Goal: Answer question/provide support: Share knowledge or assist other users

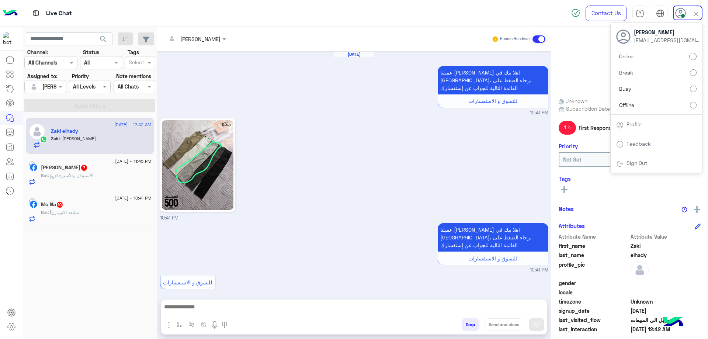
scroll to position [573, 0]
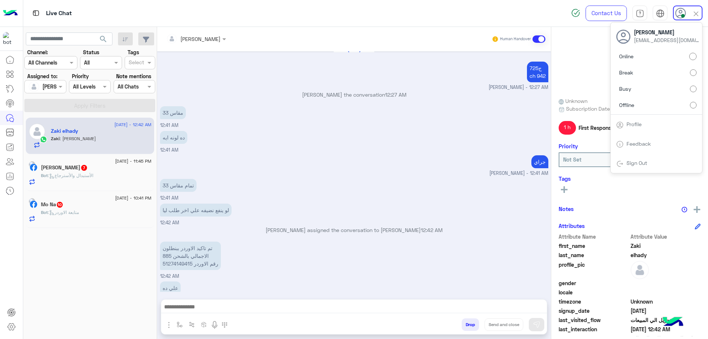
click at [108, 229] on div "[DATE] - 12:42 AM [PERSON_NAME] : علي ده [DATE] - 11:45 PM [PERSON_NAME] 7 Bot …" at bounding box center [90, 228] width 134 height 227
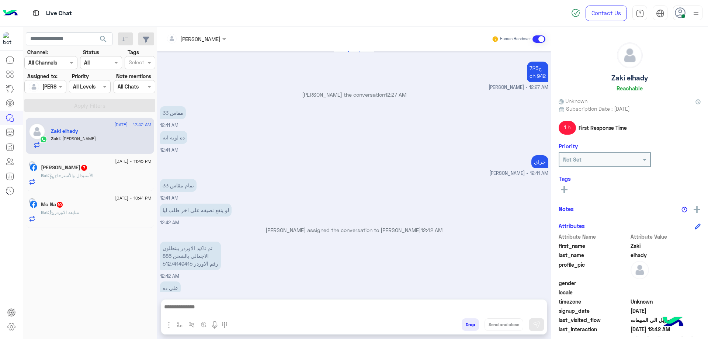
click at [110, 216] on div "Bot : متابعة الاوردر" at bounding box center [96, 215] width 111 height 13
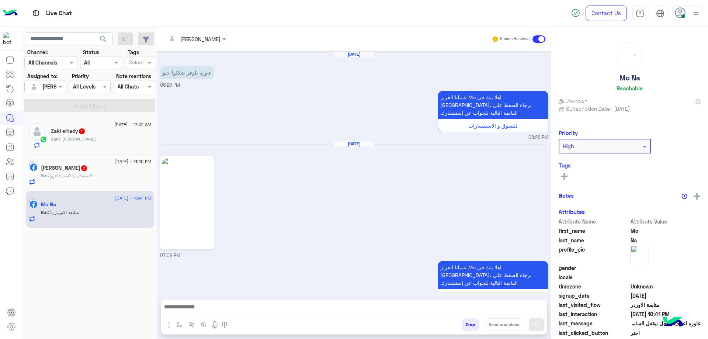
scroll to position [726, 0]
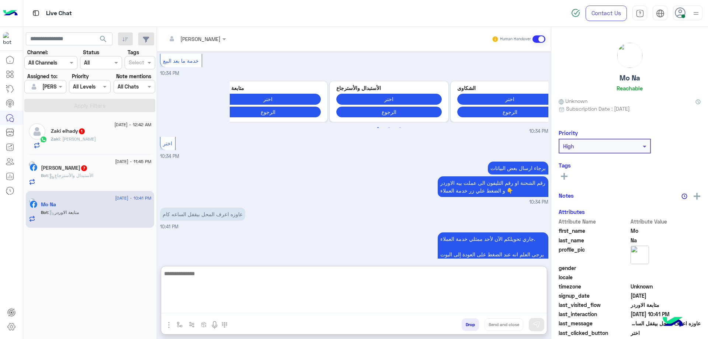
click at [206, 309] on textarea at bounding box center [354, 291] width 386 height 44
type textarea "**********"
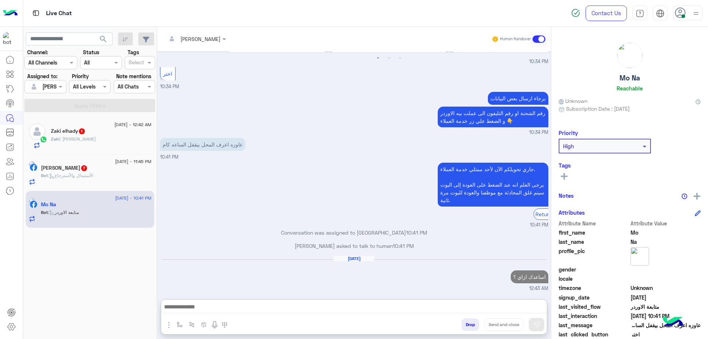
click at [89, 183] on div "Bot : الأستبدال والأسترجاع" at bounding box center [96, 178] width 111 height 13
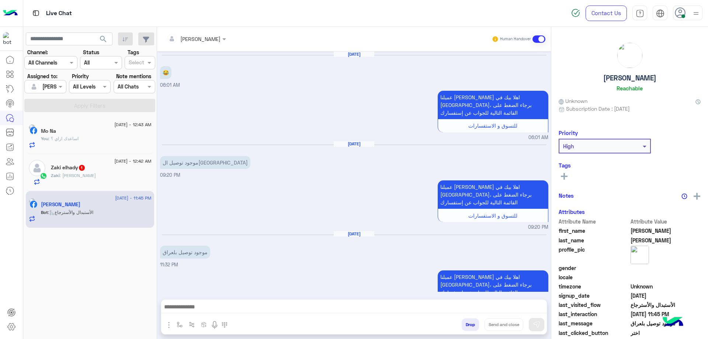
scroll to position [600, 0]
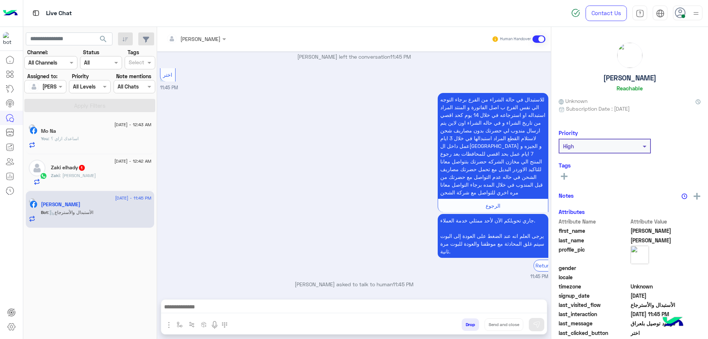
click at [98, 143] on div "You : اساعدك ازاي ؟" at bounding box center [96, 141] width 111 height 13
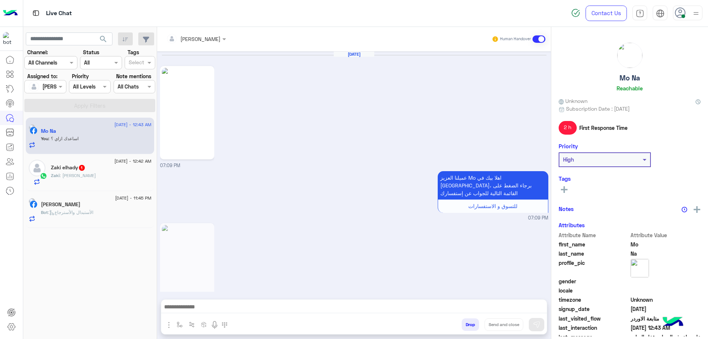
scroll to position [694, 0]
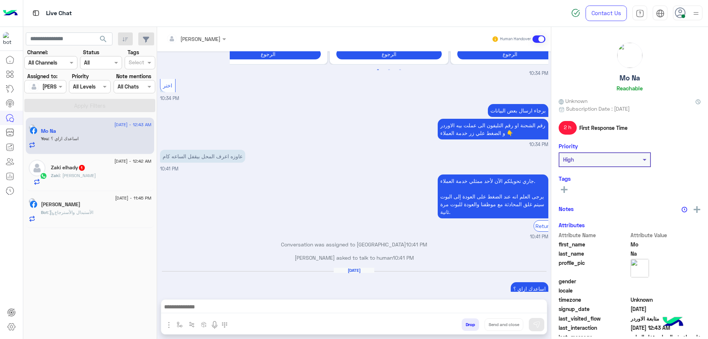
click at [530, 282] on p "اساعدك ازاي ؟" at bounding box center [530, 288] width 38 height 13
copy app-message "اساعدك ازاي ؟"
click at [113, 207] on div "[PERSON_NAME]" at bounding box center [96, 205] width 111 height 8
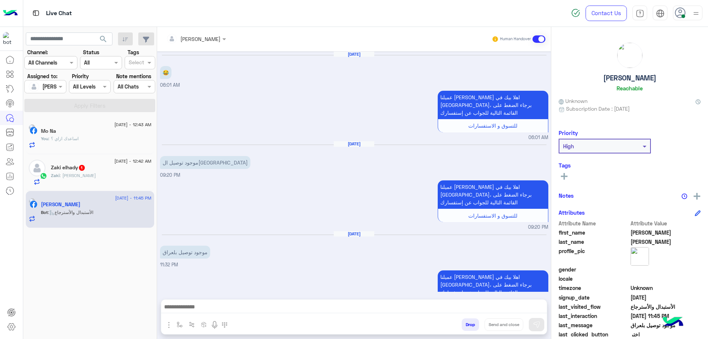
scroll to position [600, 0]
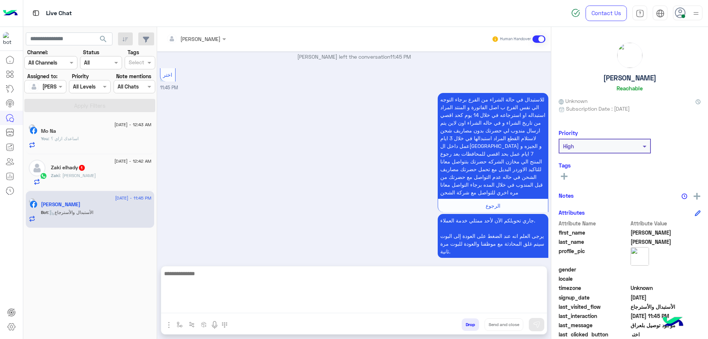
click at [222, 312] on textarea at bounding box center [354, 291] width 386 height 44
paste textarea "**********"
type textarea "**********"
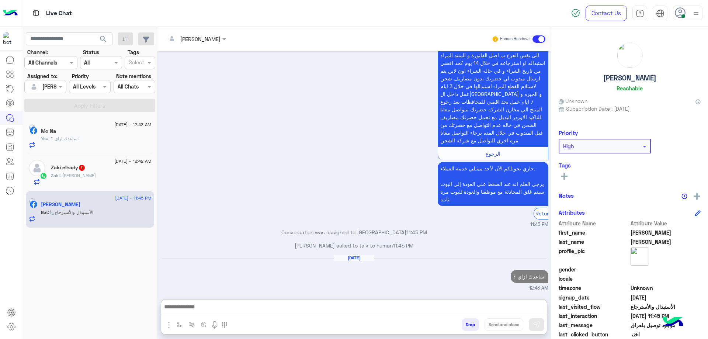
click at [94, 170] on div "Zaki elhady 1" at bounding box center [101, 168] width 101 height 8
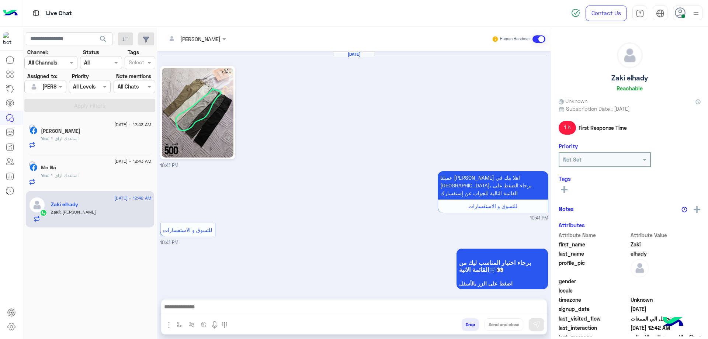
scroll to position [528, 0]
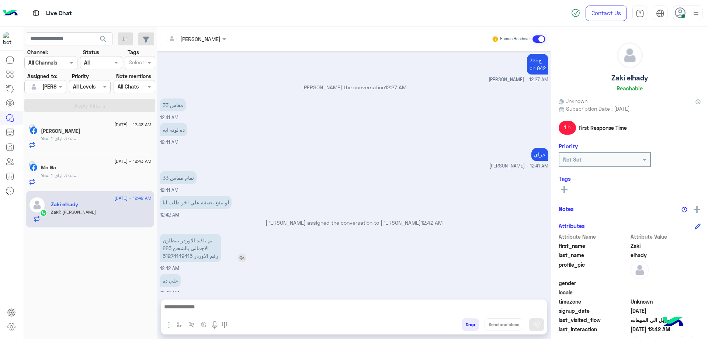
click at [179, 252] on p "تم تاكيد الاوردر ببنطلون الاجمالي بالشحن 885 رقم الاوردر 51274149415" at bounding box center [190, 248] width 61 height 28
copy p "51274149415"
click at [207, 299] on div at bounding box center [354, 308] width 386 height 18
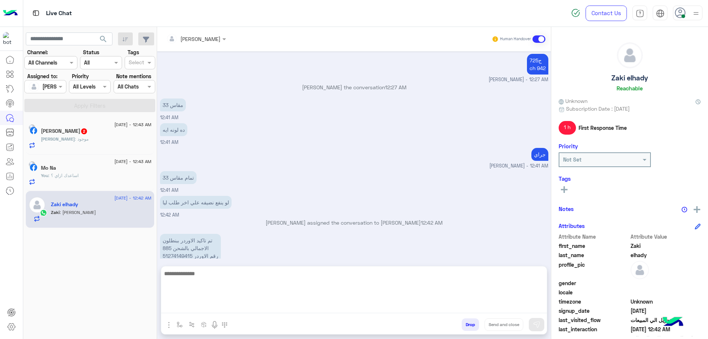
click at [204, 307] on textarea at bounding box center [354, 291] width 386 height 44
type textarea "**********"
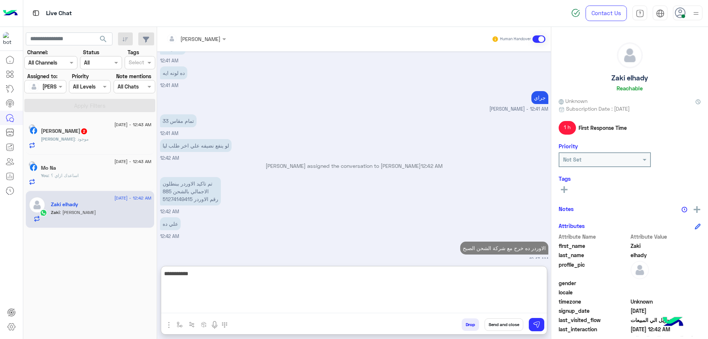
scroll to position [598, 0]
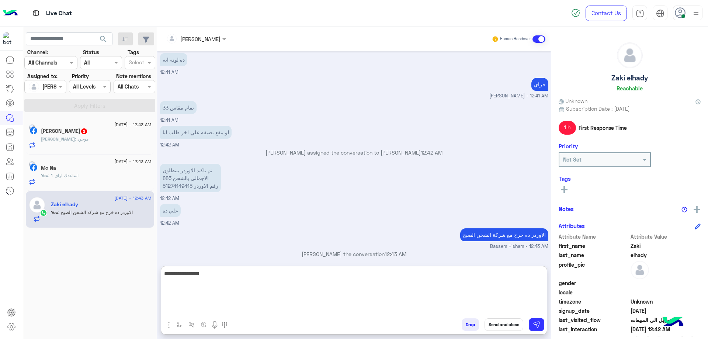
type textarea "**********"
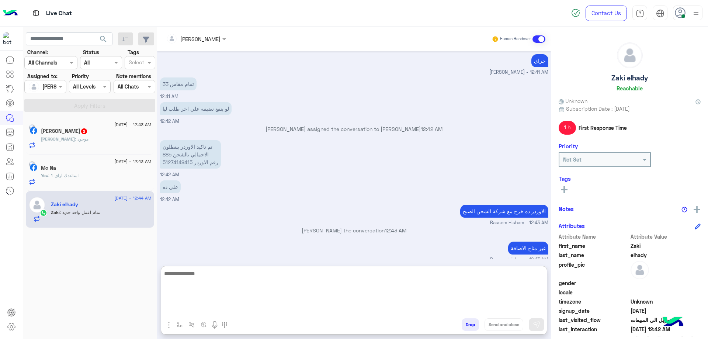
scroll to position [622, 0]
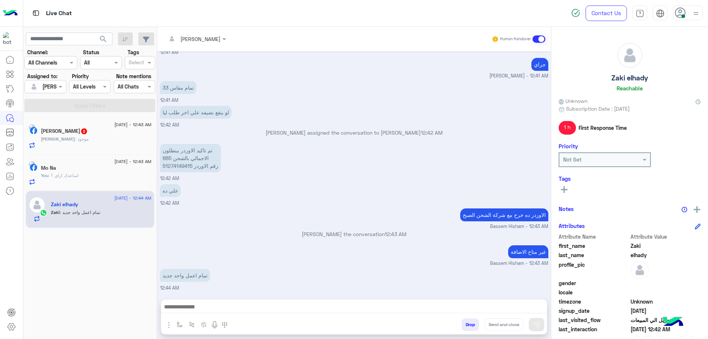
click at [630, 80] on h5 "Zaki elhady" at bounding box center [629, 78] width 37 height 8
click at [629, 80] on h5 "Zaki elhady" at bounding box center [629, 78] width 37 height 8
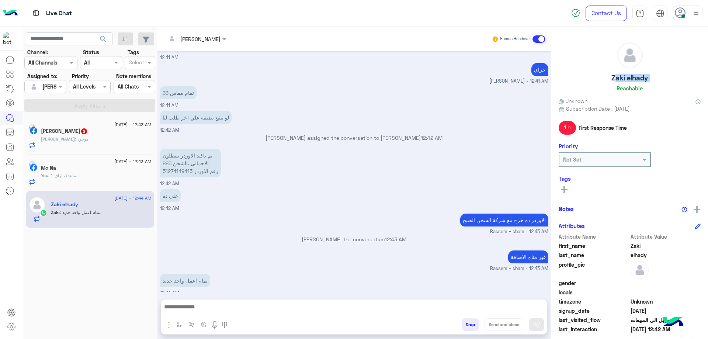
click at [629, 80] on h5 "Zaki elhady" at bounding box center [629, 78] width 37 height 8
copy h5 "Zaki elhady"
click at [201, 34] on div "[PERSON_NAME]" at bounding box center [193, 38] width 54 height 15
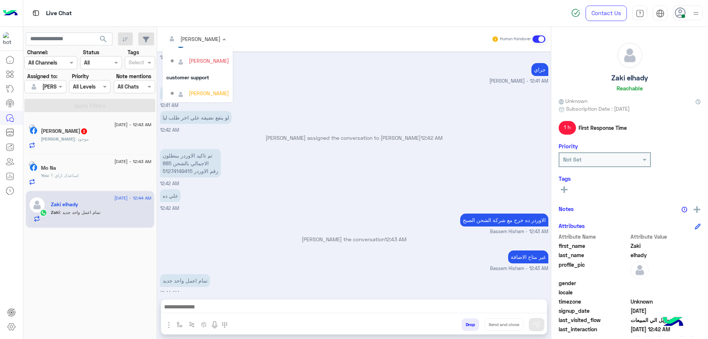
scroll to position [47, 0]
click at [632, 80] on h5 "Zaki elhady" at bounding box center [629, 78] width 37 height 8
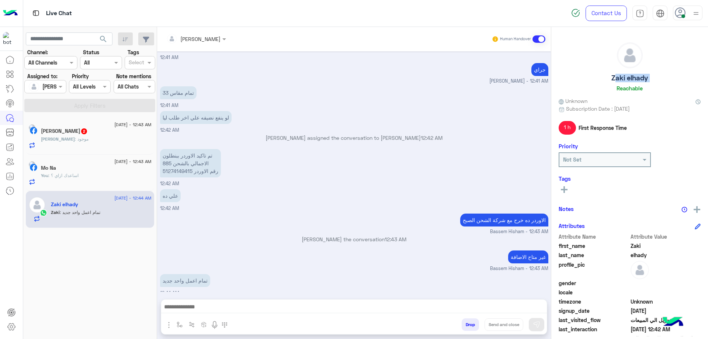
click at [632, 80] on h5 "Zaki elhady" at bounding box center [629, 78] width 37 height 8
copy h5 "Zaki elhady"
drag, startPoint x: 205, startPoint y: 35, endPoint x: 208, endPoint y: 51, distance: 16.1
click at [205, 35] on input "text" at bounding box center [186, 39] width 40 height 8
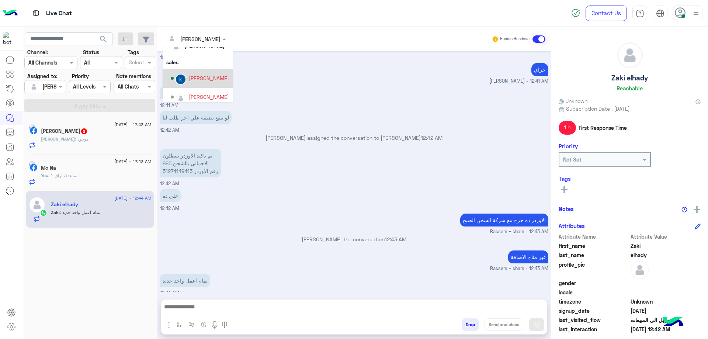
click at [204, 78] on div "[PERSON_NAME]" at bounding box center [209, 78] width 40 height 8
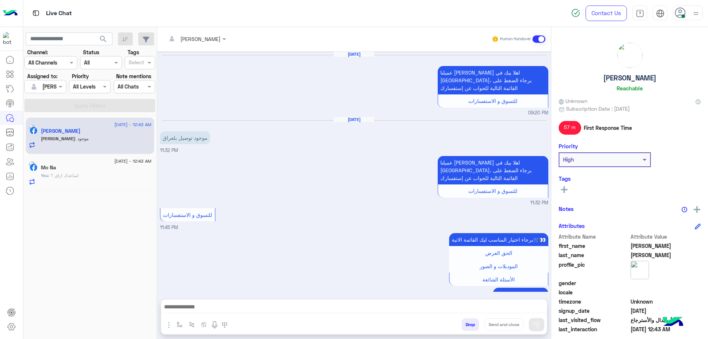
scroll to position [592, 0]
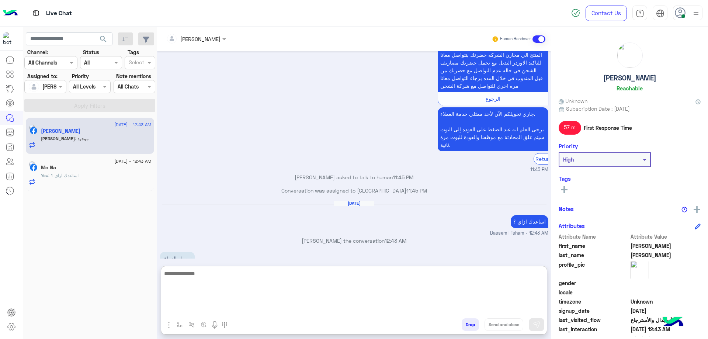
click at [209, 303] on textarea at bounding box center [354, 291] width 386 height 44
type textarea "**********"
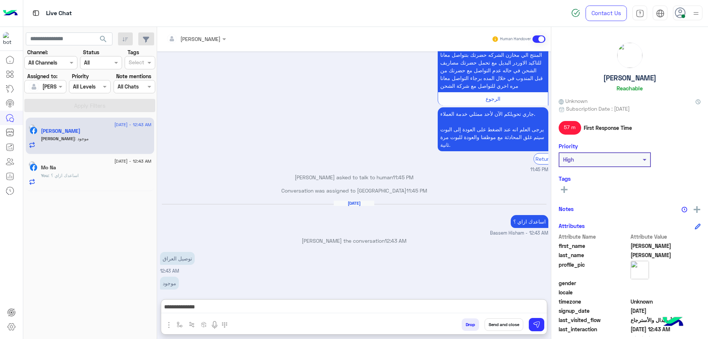
click at [644, 77] on h5 "[PERSON_NAME]" at bounding box center [629, 78] width 53 height 8
copy h5 "[PERSON_NAME]"
click at [509, 323] on button "Send and close" at bounding box center [504, 324] width 39 height 13
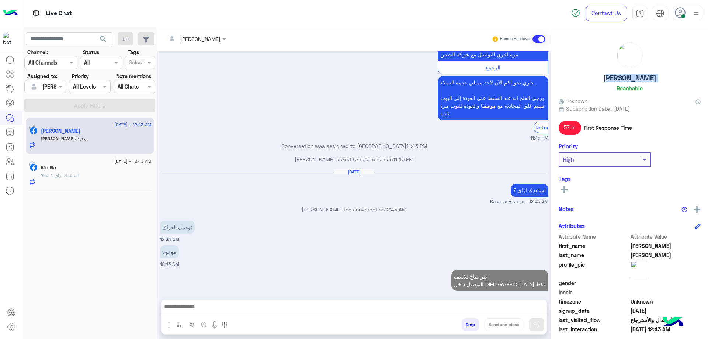
scroll to position [637, 0]
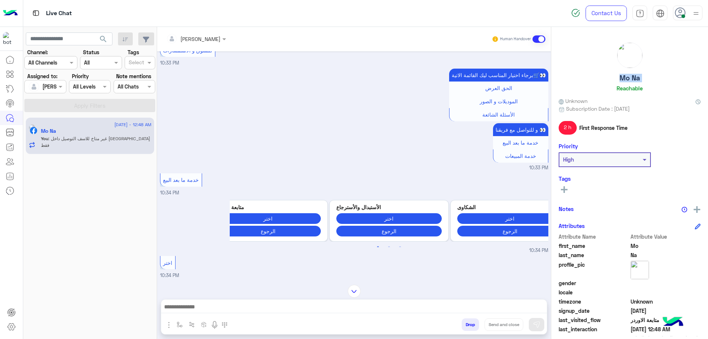
scroll to position [845, 0]
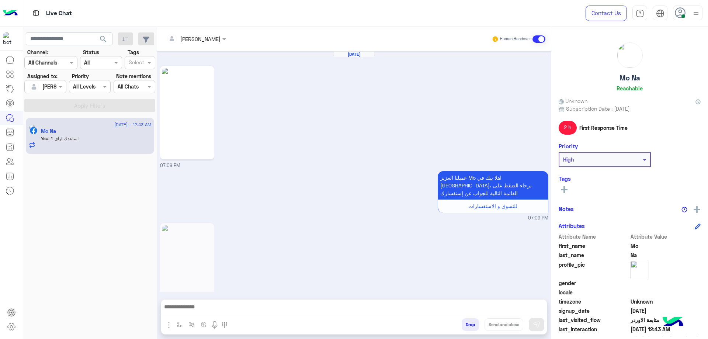
scroll to position [689, 0]
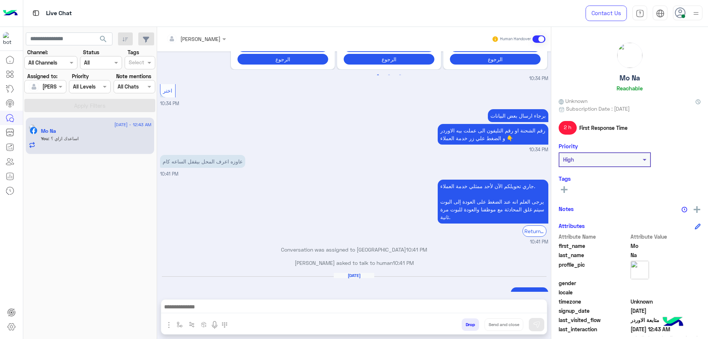
click at [472, 326] on button "Drop" at bounding box center [470, 324] width 17 height 13
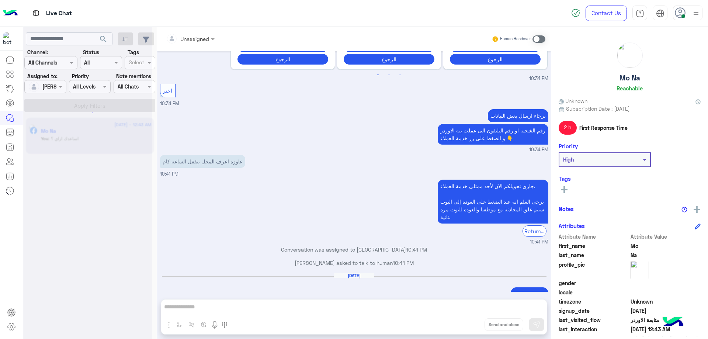
scroll to position [702, 0]
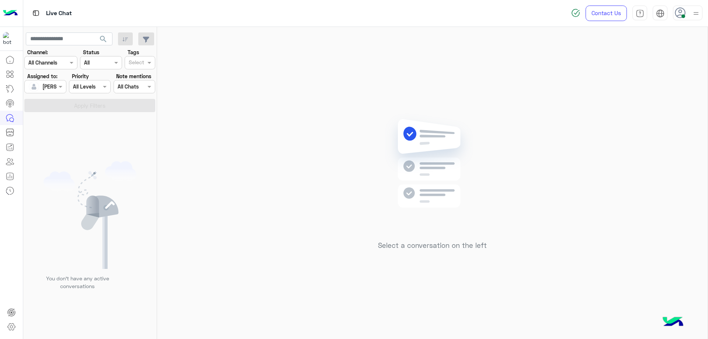
click at [694, 17] on img at bounding box center [696, 13] width 9 height 9
click at [654, 103] on label "Offline" at bounding box center [656, 104] width 80 height 13
click at [628, 158] on div "Sign Out" at bounding box center [656, 163] width 91 height 20
click at [628, 161] on link "Sign Out" at bounding box center [637, 163] width 21 height 6
